Goal: Task Accomplishment & Management: Manage account settings

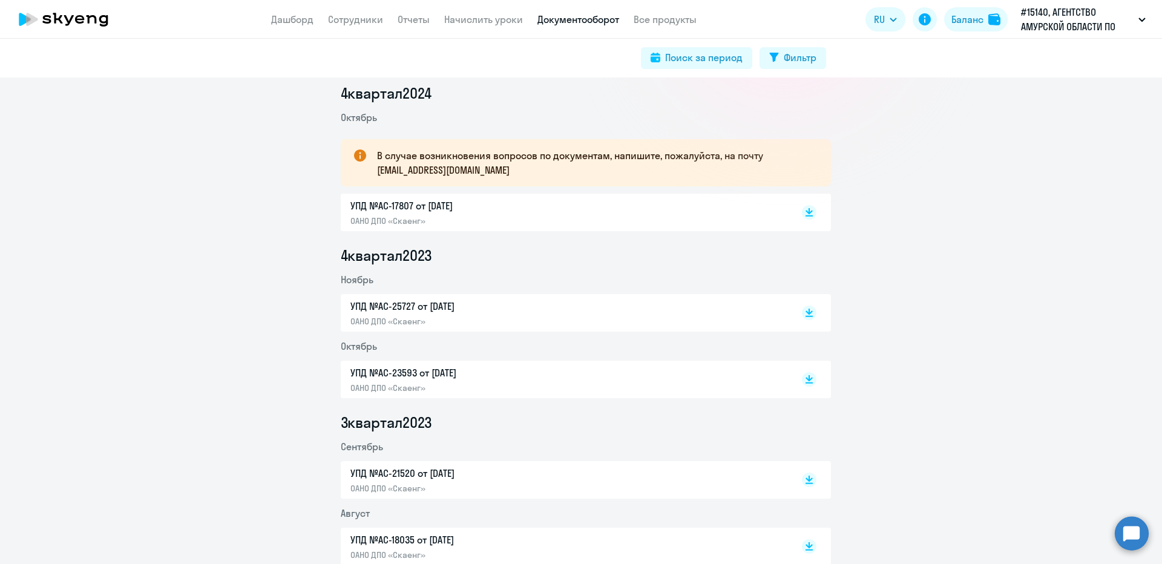
scroll to position [182, 0]
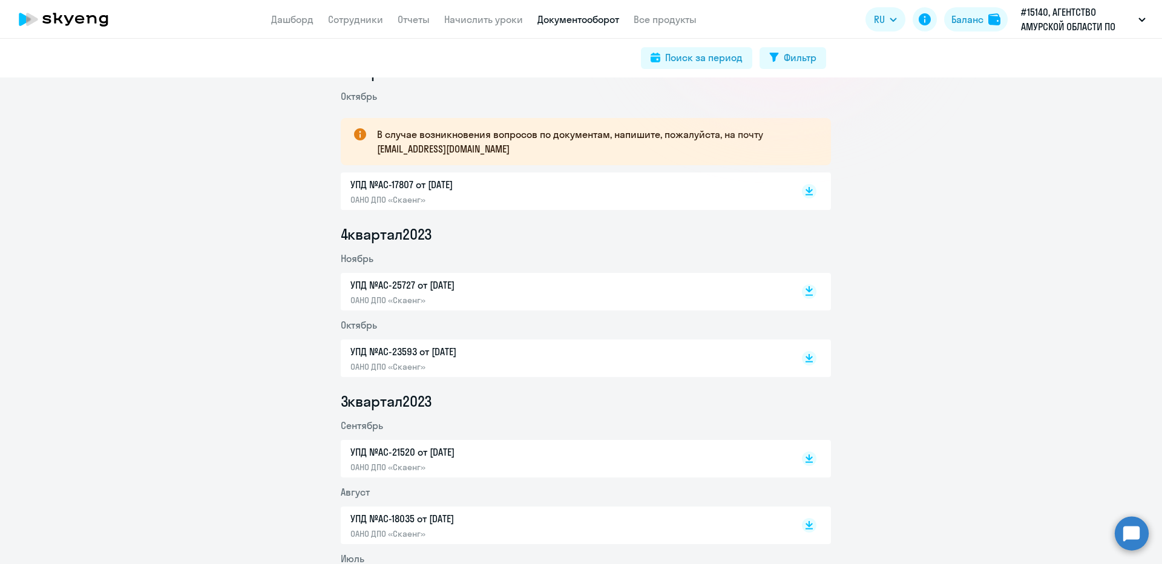
click at [805, 296] on rect at bounding box center [809, 291] width 15 height 15
click at [581, 351] on p "УПД №AC-23593 от [DATE]" at bounding box center [477, 351] width 254 height 15
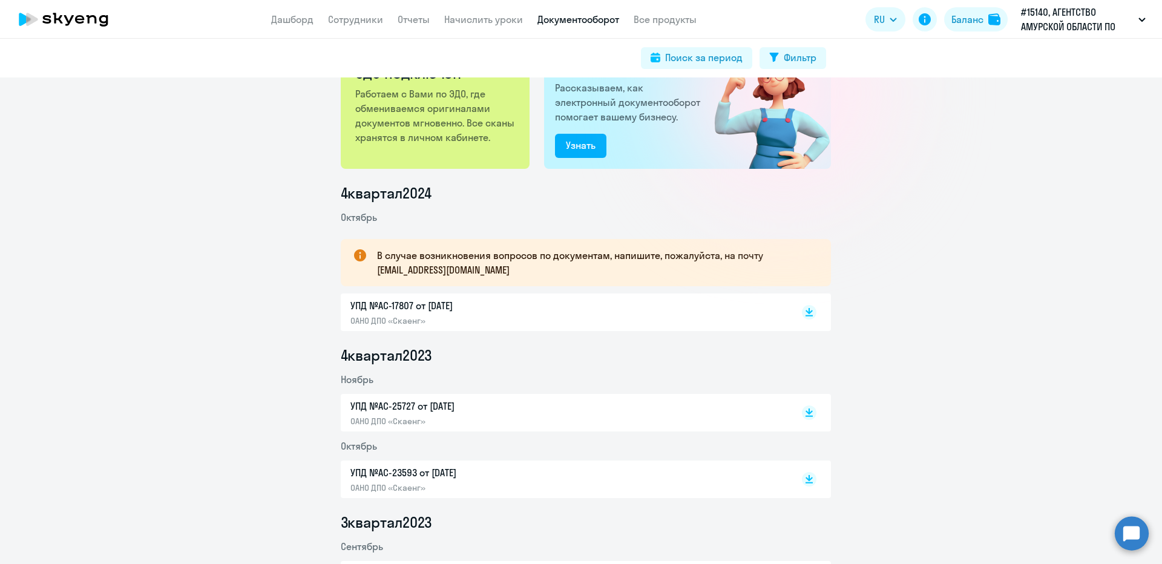
scroll to position [0, 0]
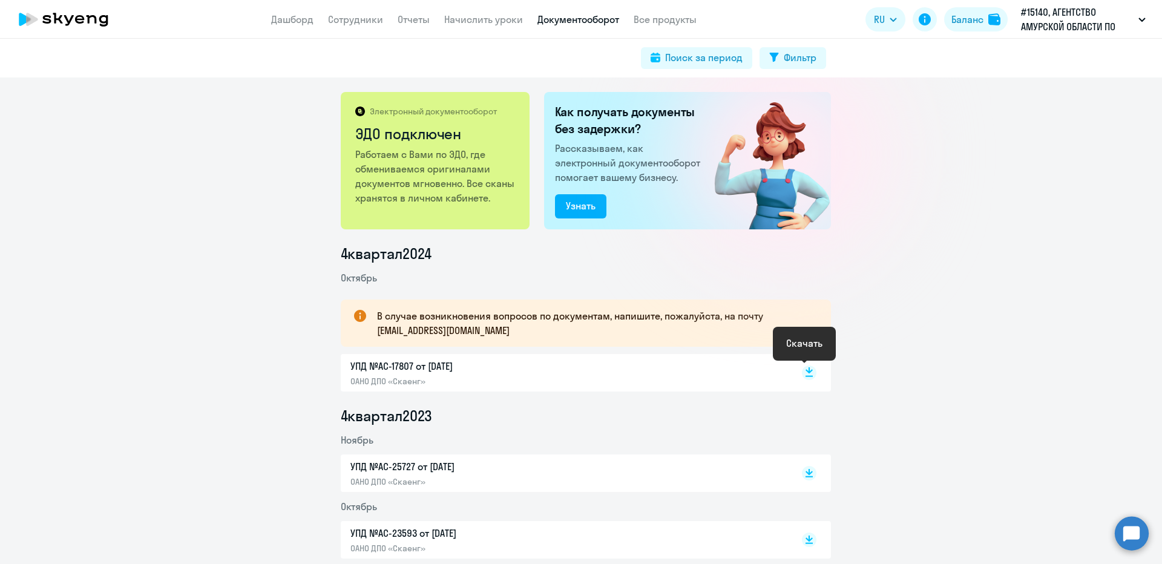
click at [803, 370] on rect at bounding box center [809, 372] width 15 height 15
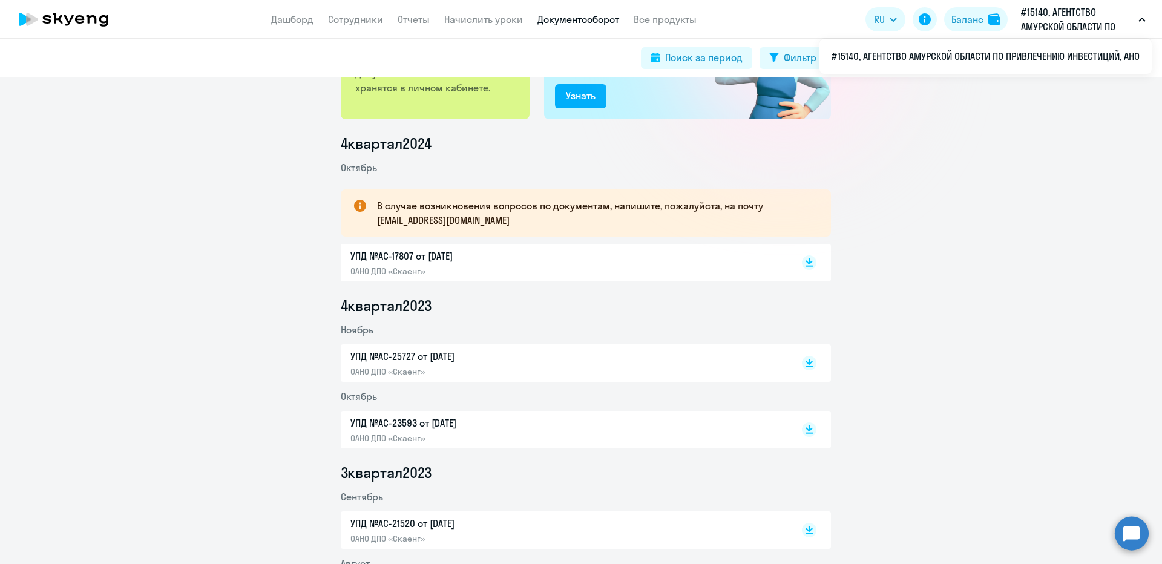
scroll to position [121, 0]
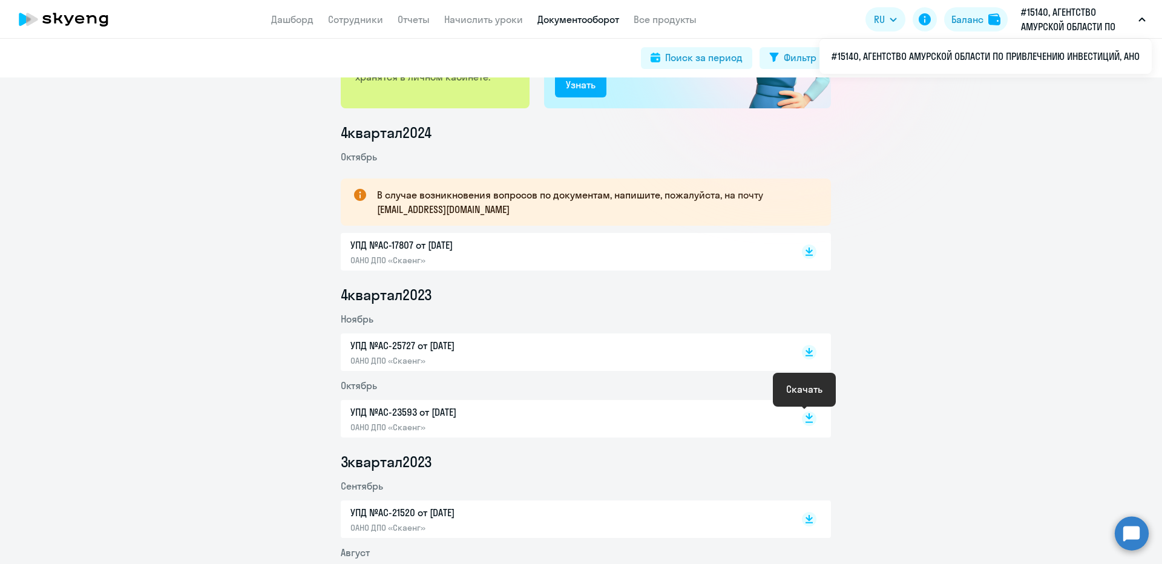
click at [806, 418] on rect at bounding box center [809, 418] width 15 height 15
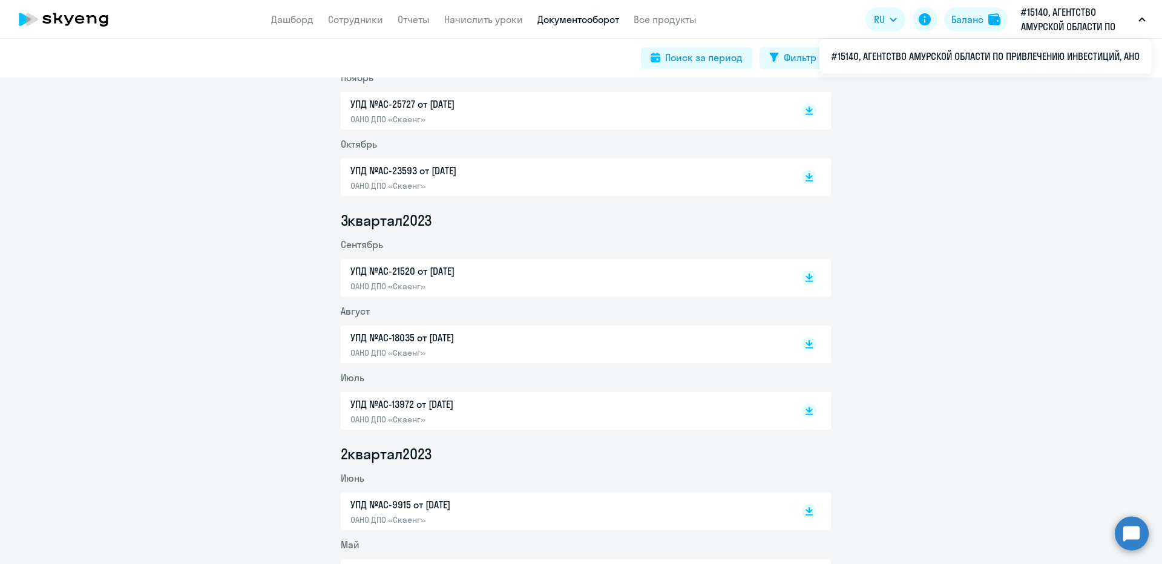
scroll to position [363, 0]
click at [693, 284] on div "УПД №AC-21520 от [DATE] ОАНО ДПО «Скаенг»" at bounding box center [563, 277] width 426 height 28
click at [518, 410] on p "УПД №AC-13972 от [DATE]" at bounding box center [477, 403] width 254 height 15
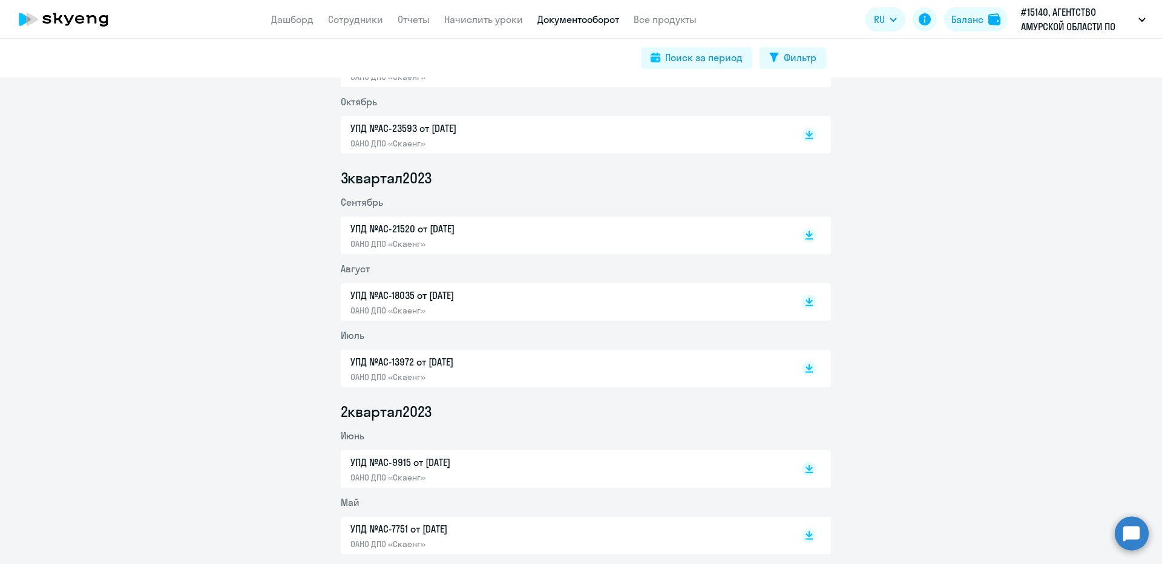
scroll to position [424, 0]
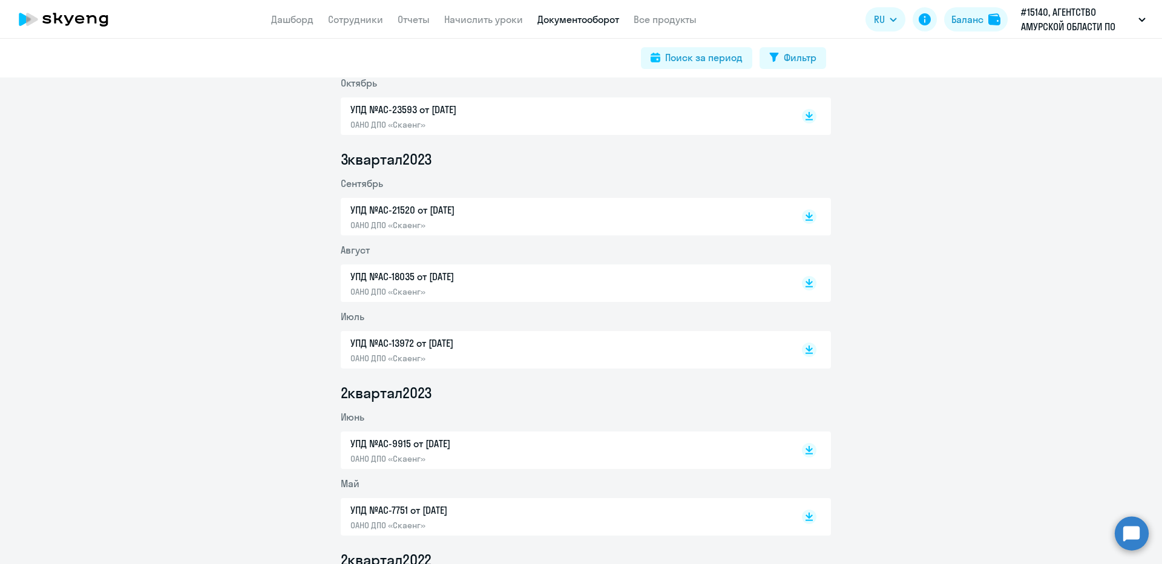
click at [511, 454] on p "ОАНО ДПО «Скаенг»" at bounding box center [477, 458] width 254 height 11
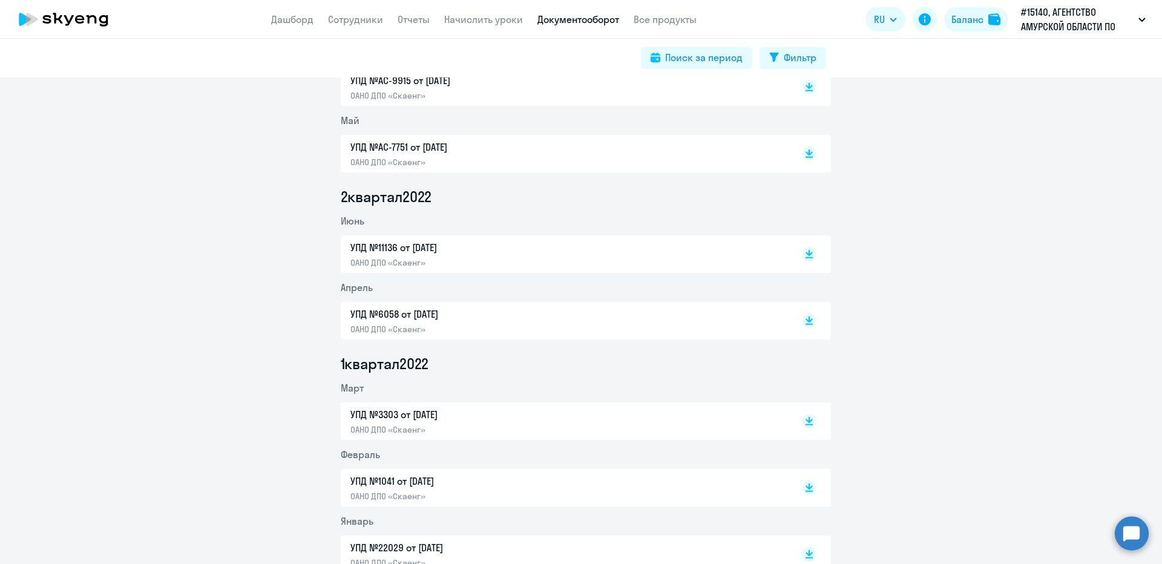
scroll to position [968, 0]
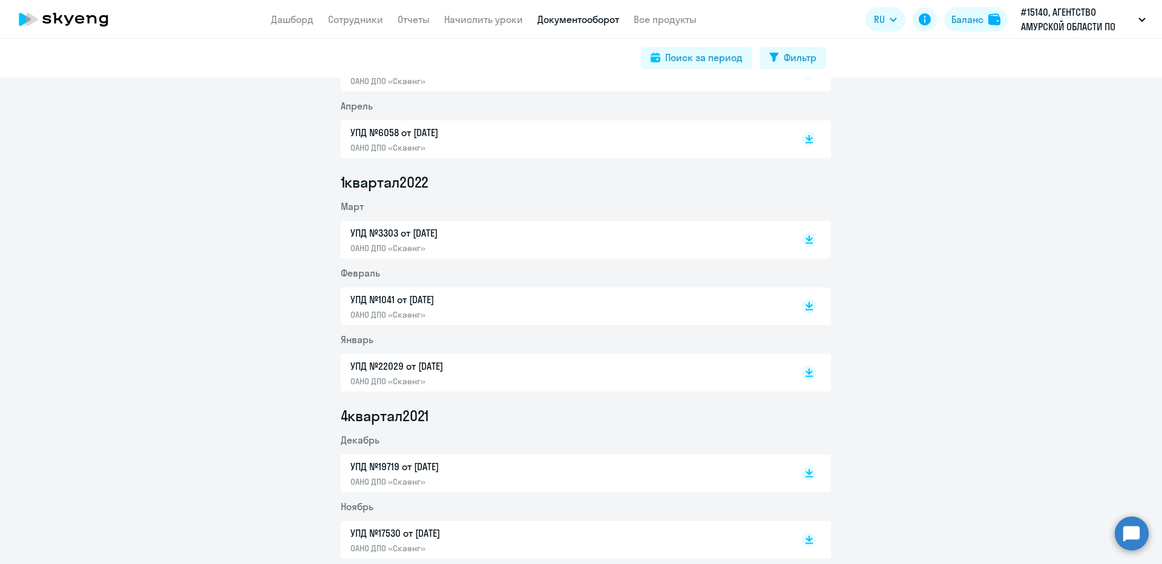
click at [428, 468] on p "УПД №19719 от [DATE]" at bounding box center [477, 466] width 254 height 15
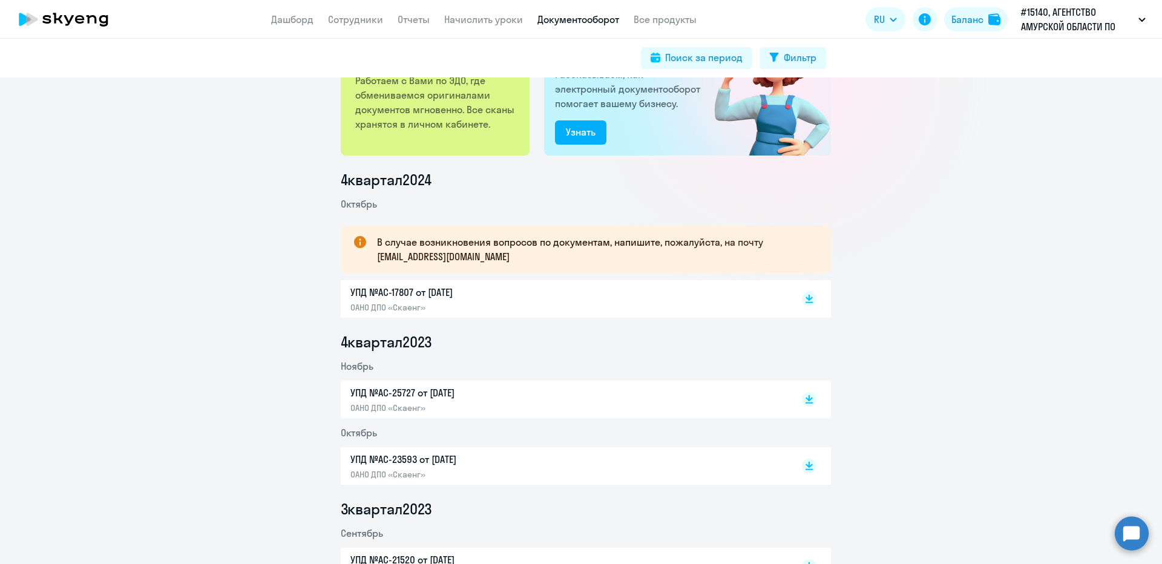
scroll to position [0, 0]
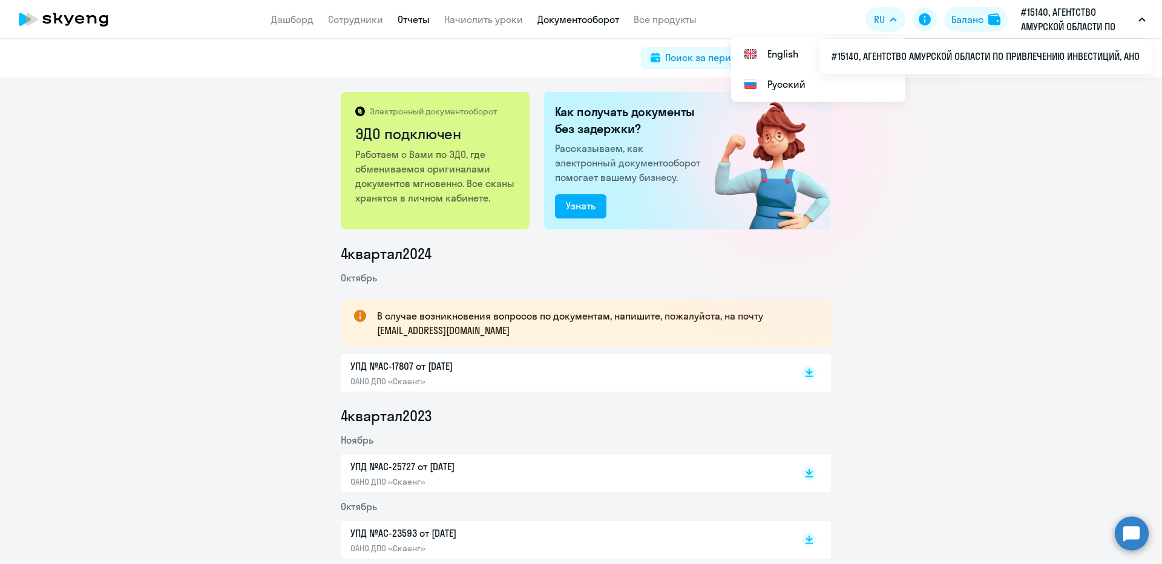
click at [412, 22] on link "Отчеты" at bounding box center [413, 19] width 32 height 12
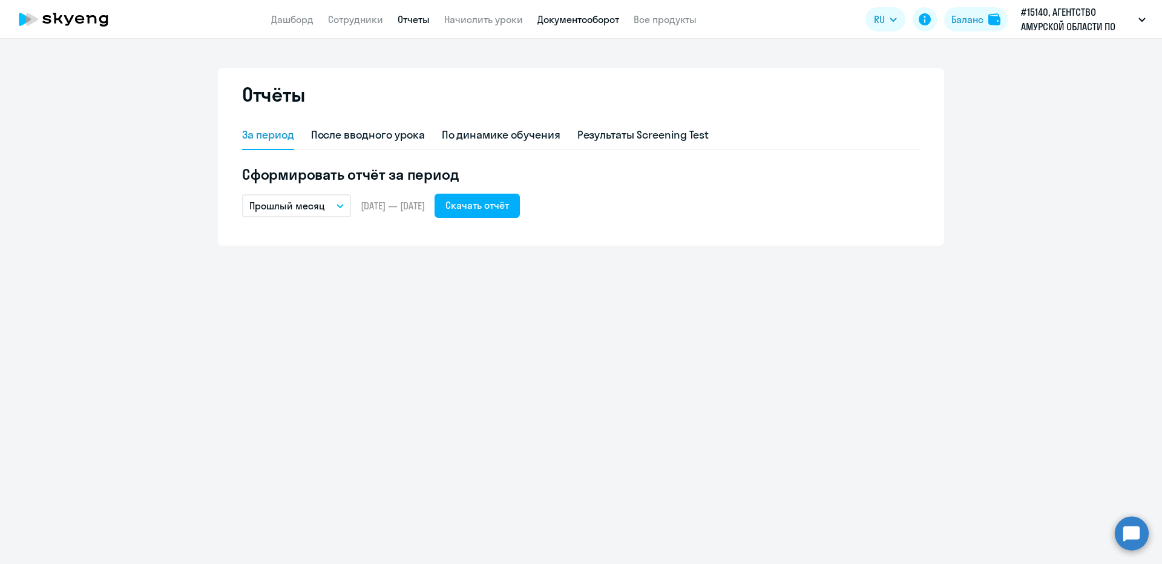
click at [598, 18] on link "Документооборот" at bounding box center [578, 19] width 82 height 12
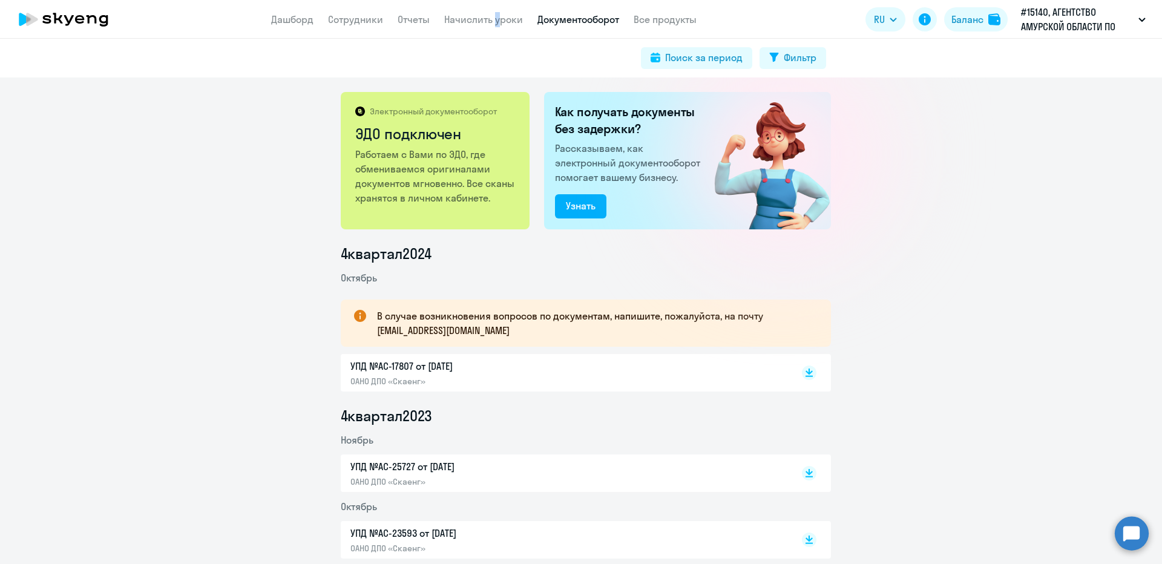
click at [494, 7] on app-header "Дашборд Сотрудники Отчеты Начислить уроки Документооборот Все продукты Дашборд …" at bounding box center [581, 19] width 1162 height 39
click at [494, 20] on link "Начислить уроки" at bounding box center [483, 19] width 79 height 12
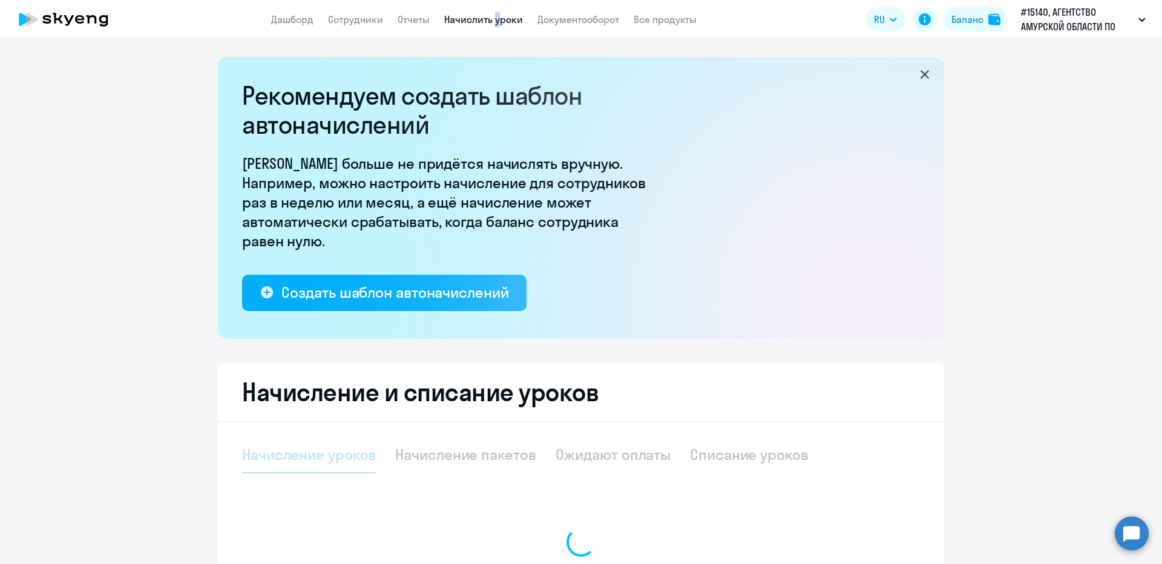
select select "10"
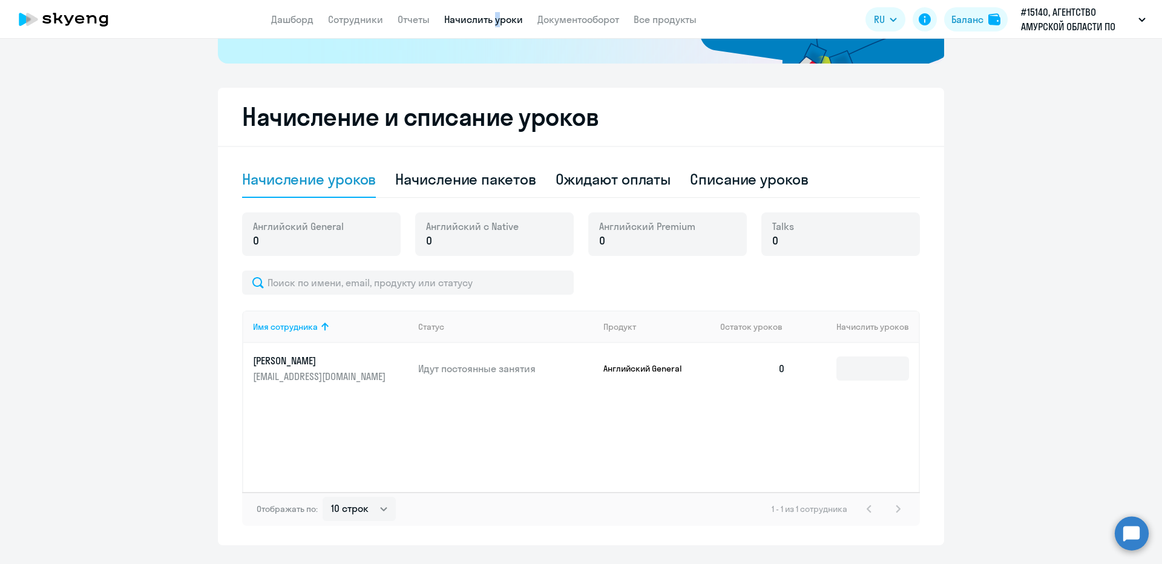
scroll to position [305, 0]
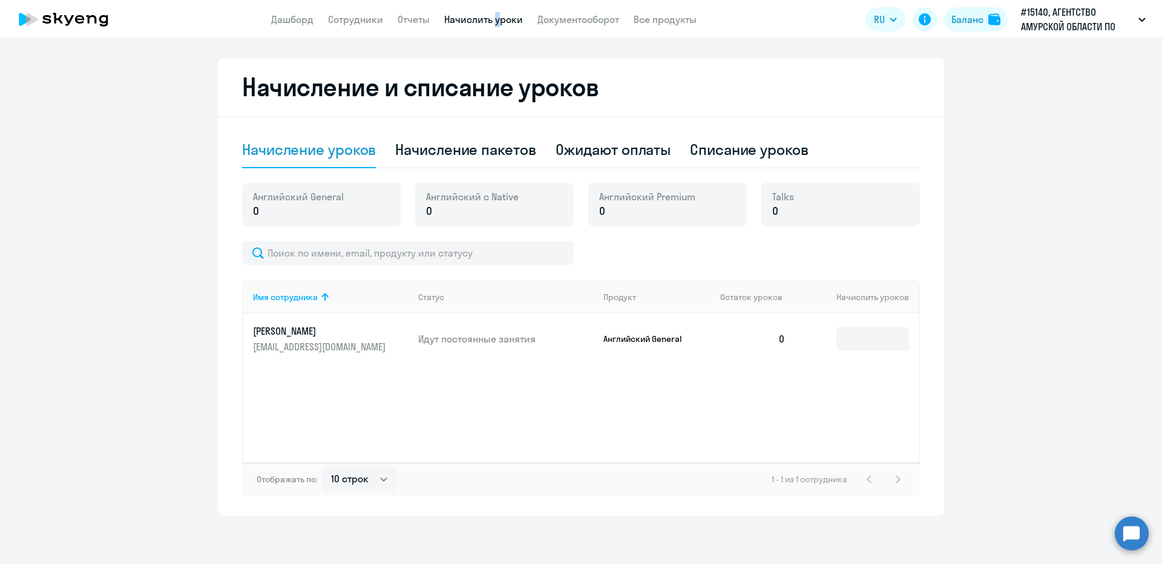
click at [338, 335] on p "[PERSON_NAME]" at bounding box center [321, 330] width 136 height 13
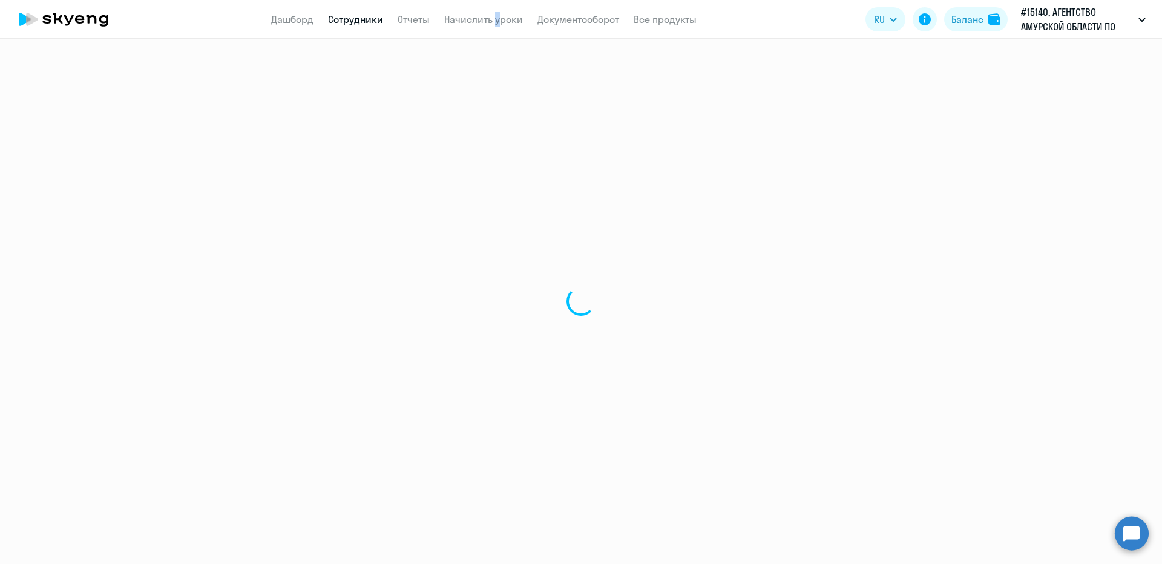
select select "english"
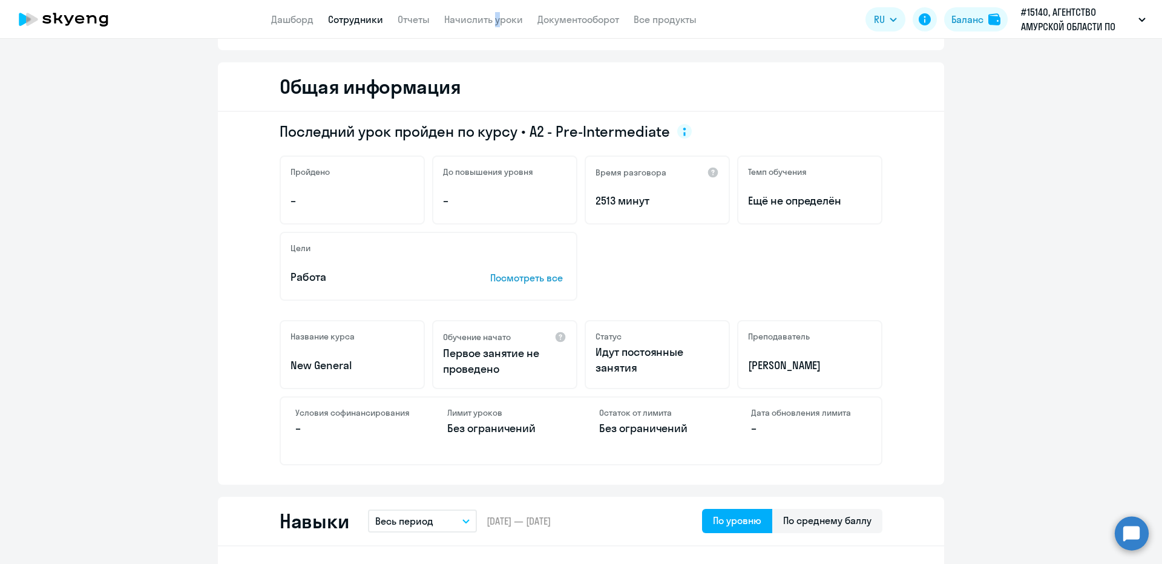
scroll to position [105, 0]
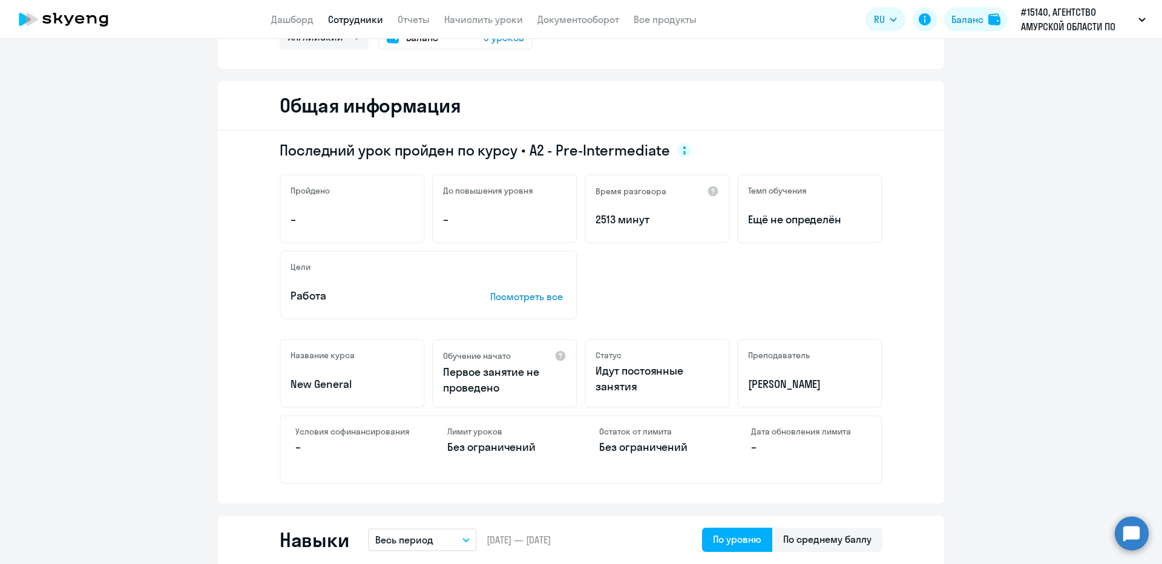
click at [549, 298] on p "Посмотреть все" at bounding box center [528, 296] width 76 height 15
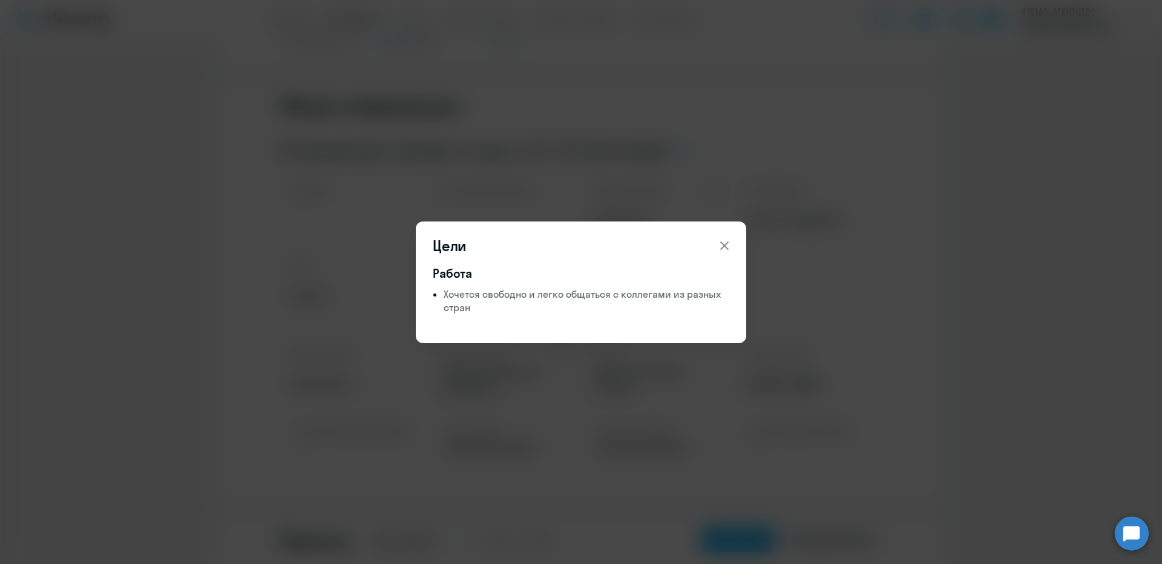
click at [726, 246] on icon at bounding box center [724, 245] width 15 height 15
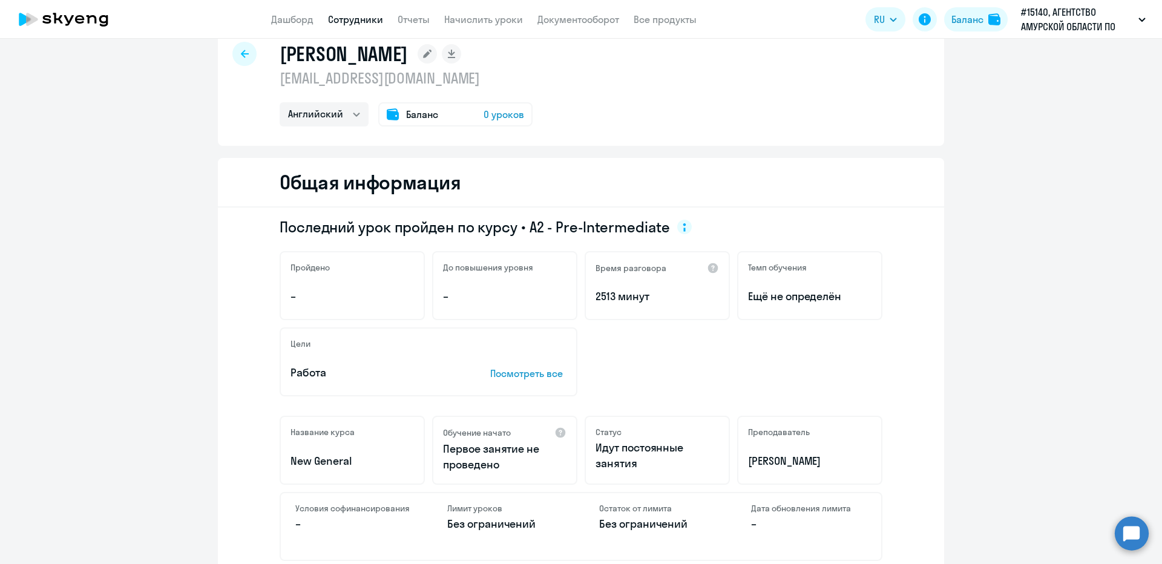
scroll to position [0, 0]
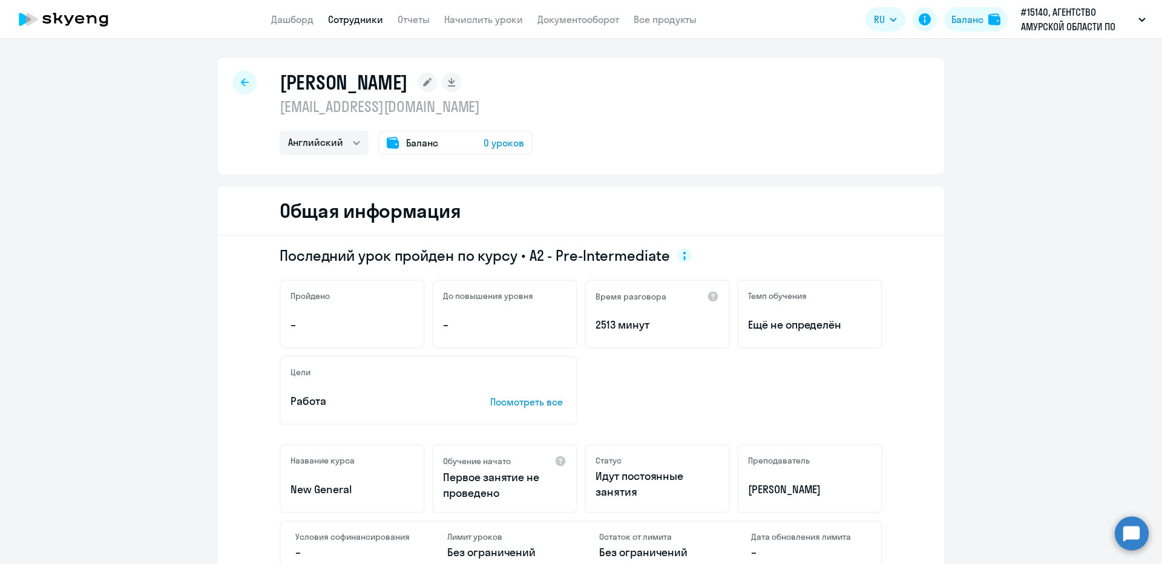
click at [436, 143] on div "Баланс 0 уроков" at bounding box center [455, 143] width 154 height 24
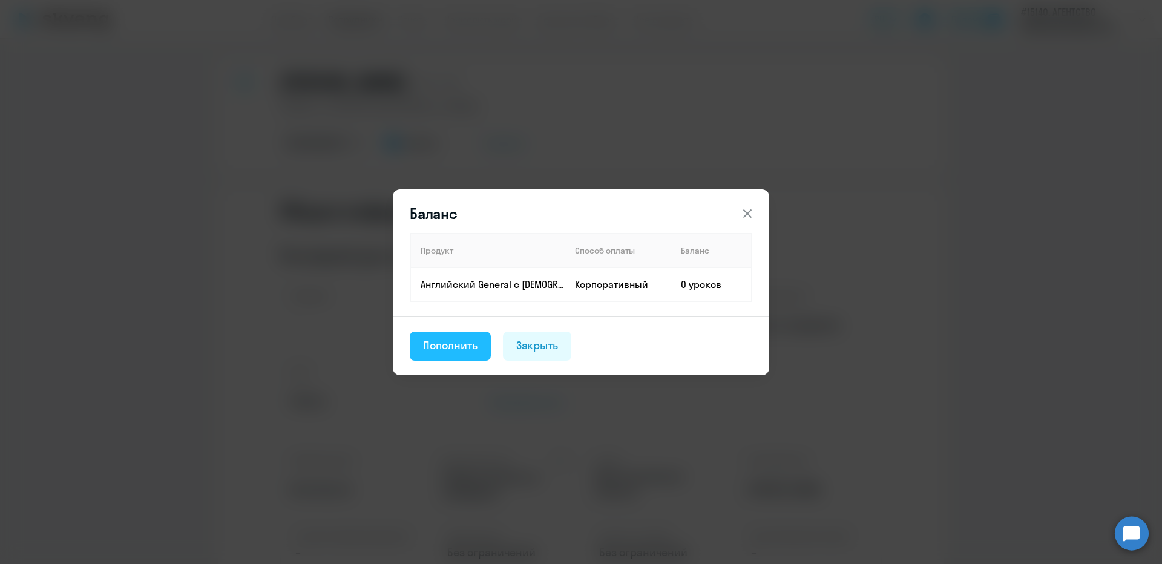
click at [458, 360] on button "Пополнить" at bounding box center [450, 346] width 81 height 29
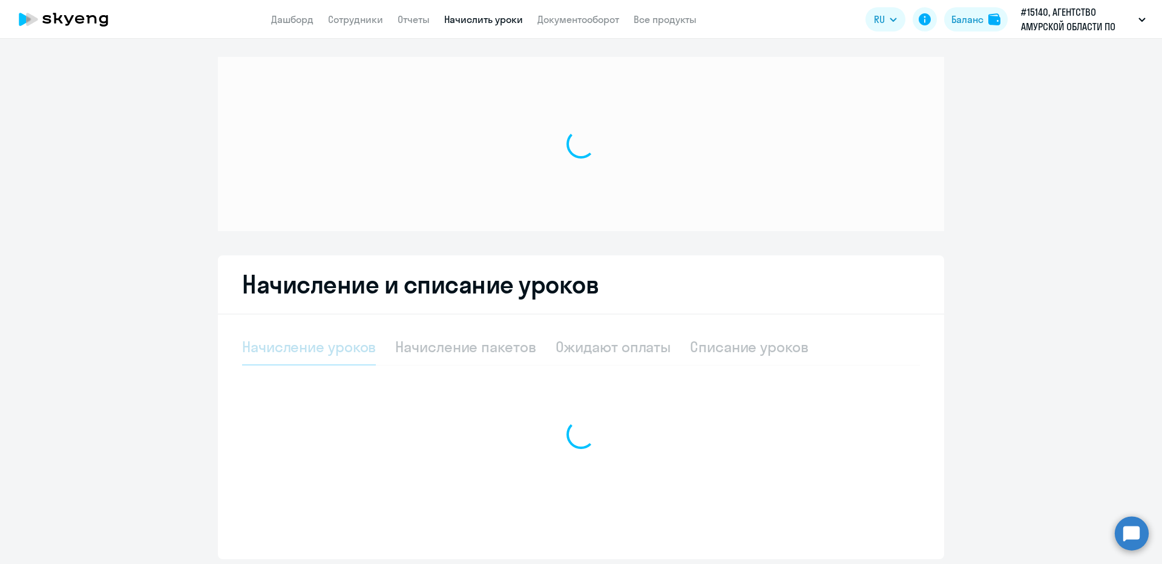
select select "10"
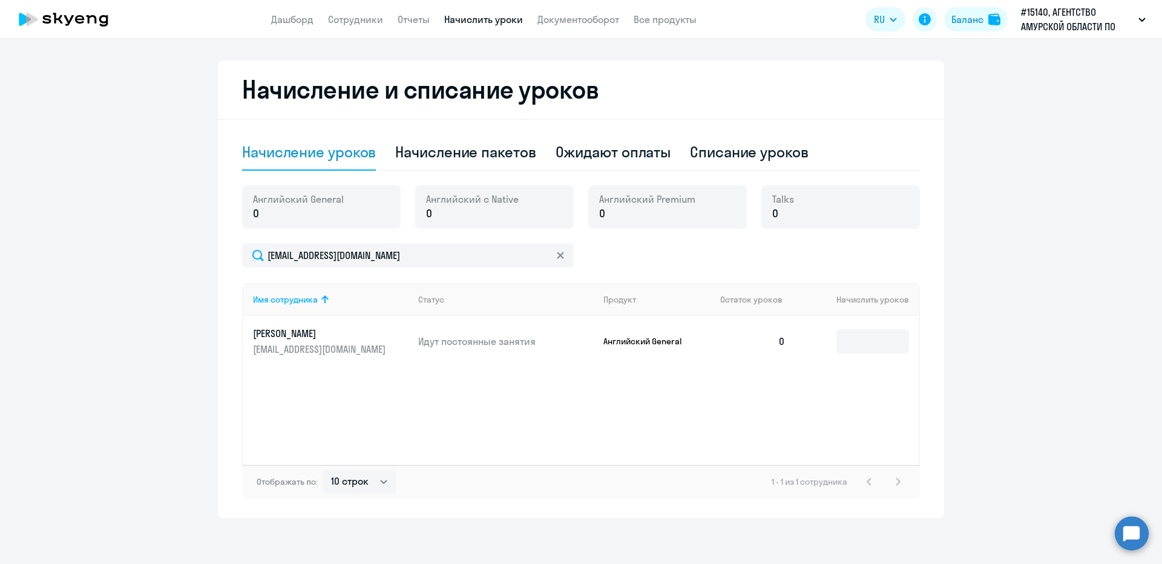
scroll to position [305, 0]
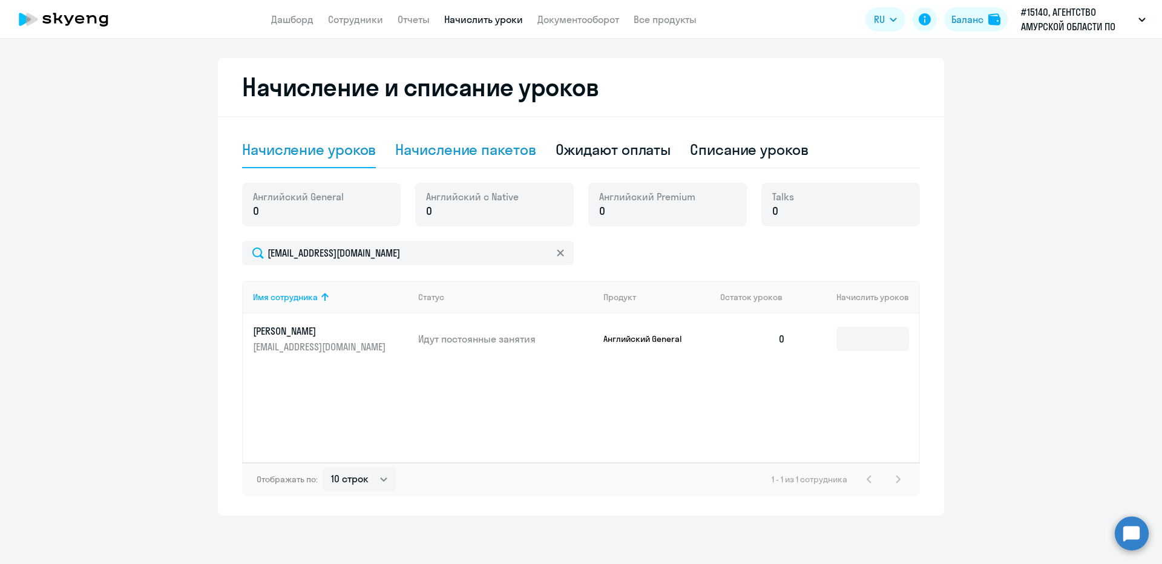
click at [512, 155] on div "Начисление пакетов" at bounding box center [465, 149] width 140 height 19
select select "10"
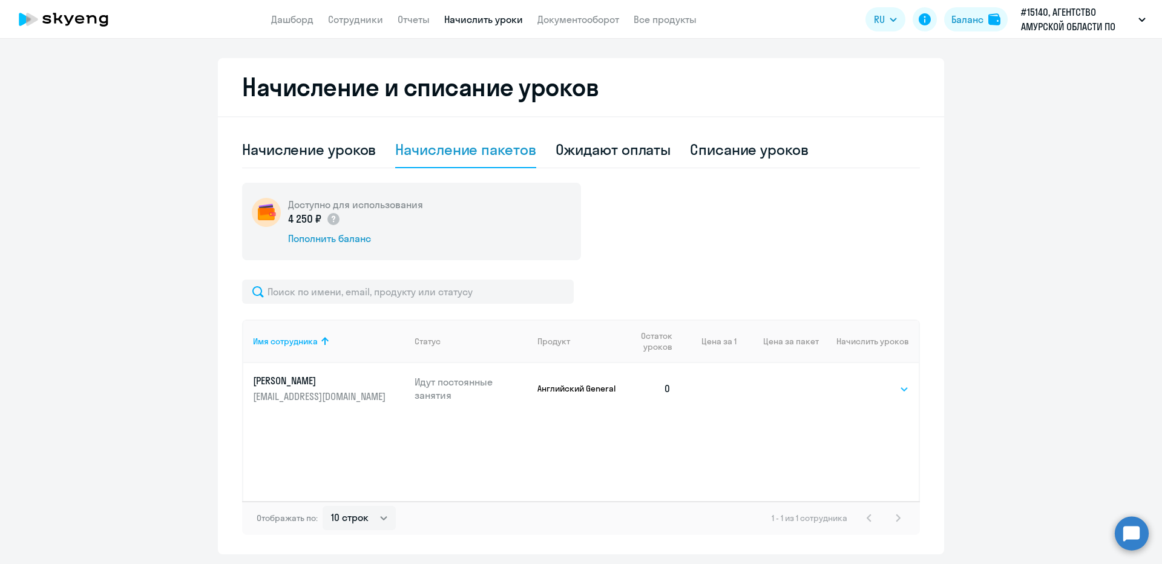
click at [882, 390] on select "Выбрать 4 8 16 32 64 96 128" at bounding box center [884, 389] width 50 height 15
select select "4"
click at [859, 382] on select "Выбрать 4 8 16 32 64 96 128" at bounding box center [884, 389] width 50 height 15
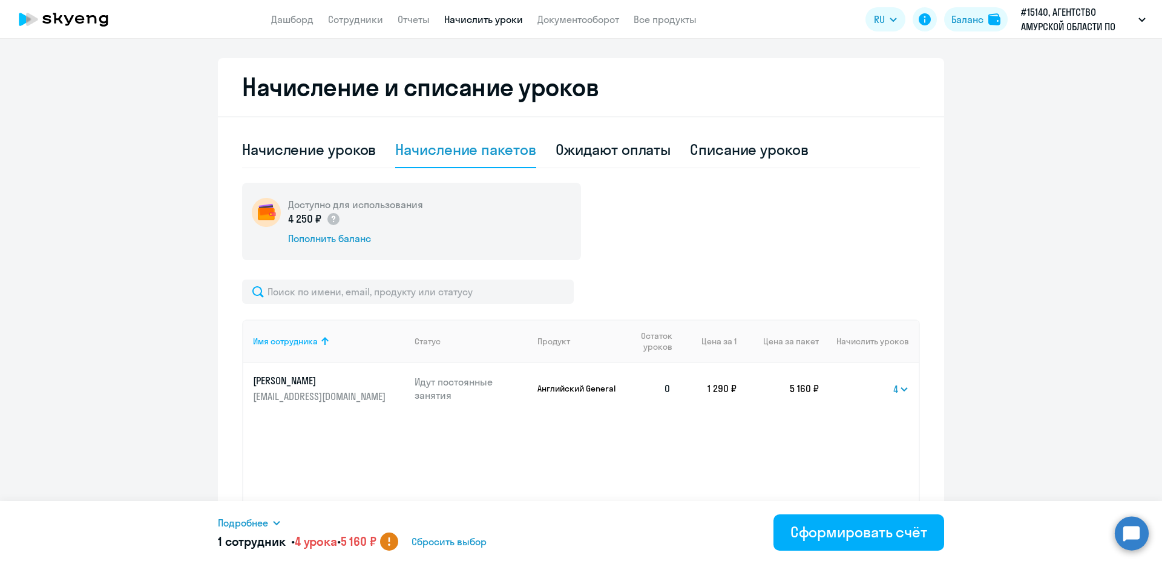
scroll to position [344, 0]
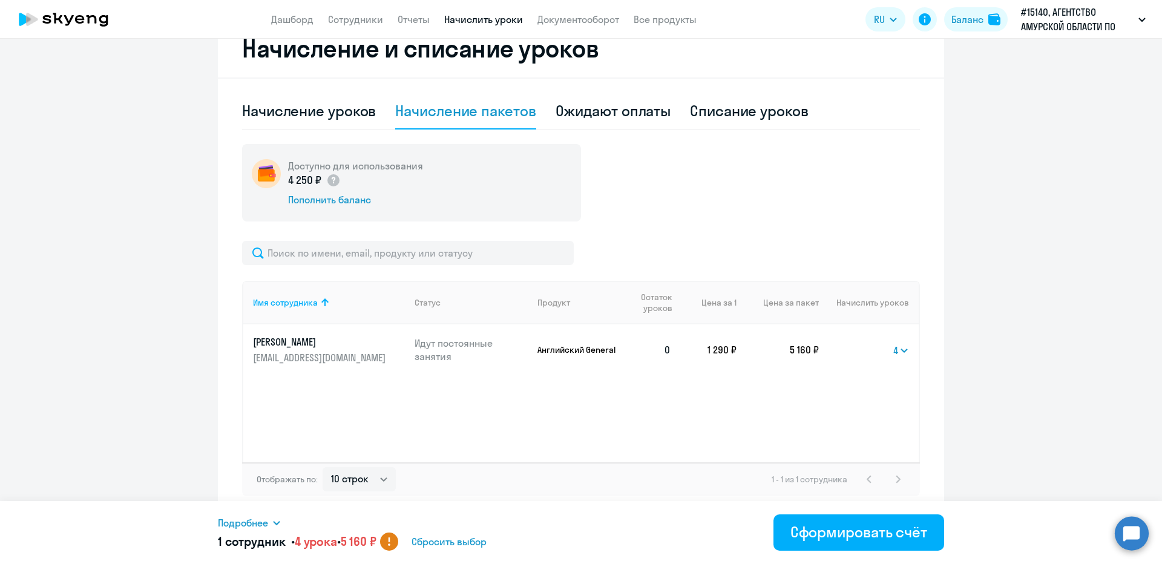
click at [486, 542] on span "Сбросить выбор" at bounding box center [448, 541] width 75 height 15
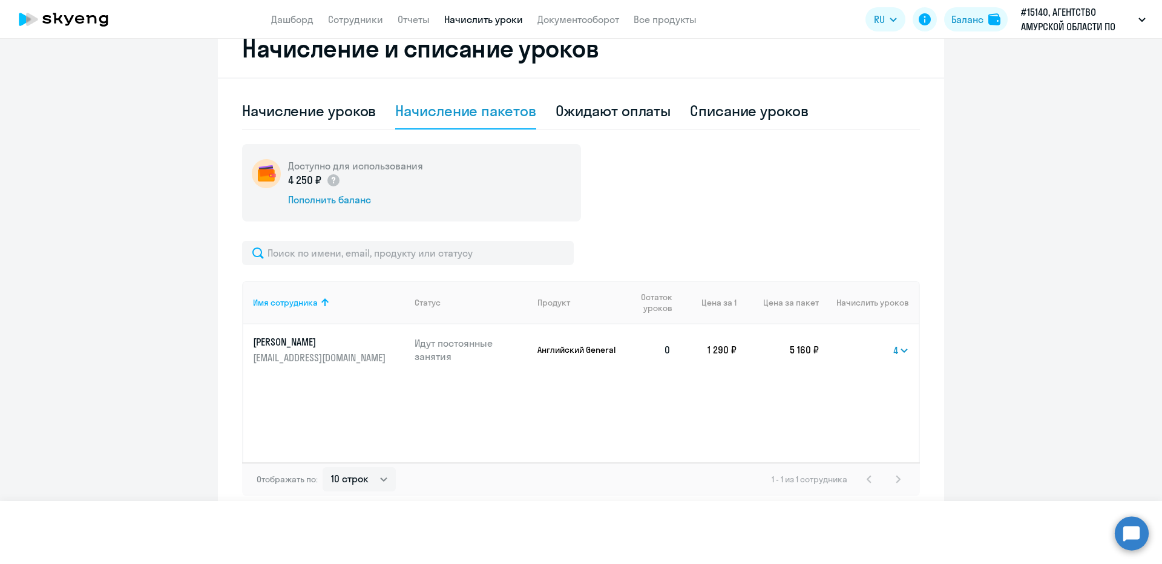
select select
